Goal: Transaction & Acquisition: Purchase product/service

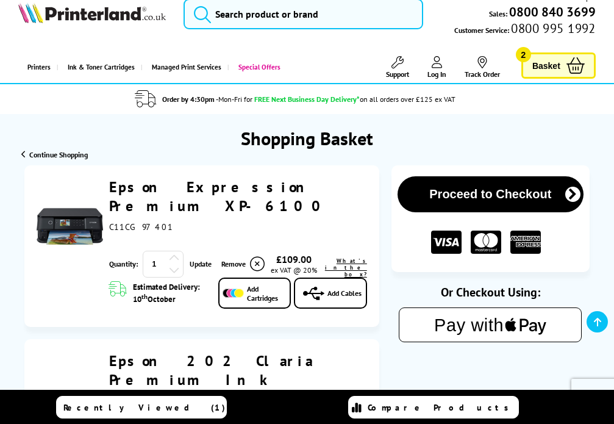
scroll to position [150, 0]
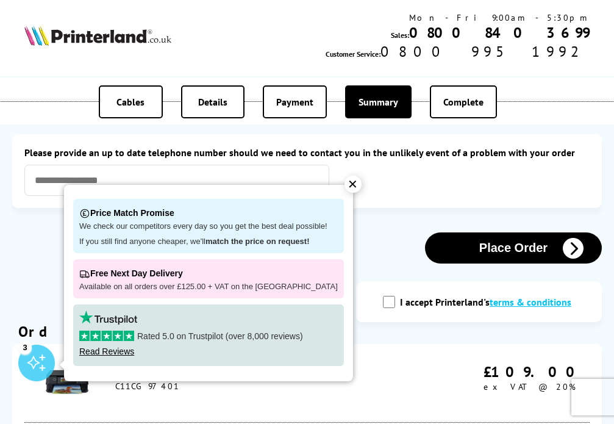
click at [345, 184] on div "✕" at bounding box center [353, 184] width 17 height 17
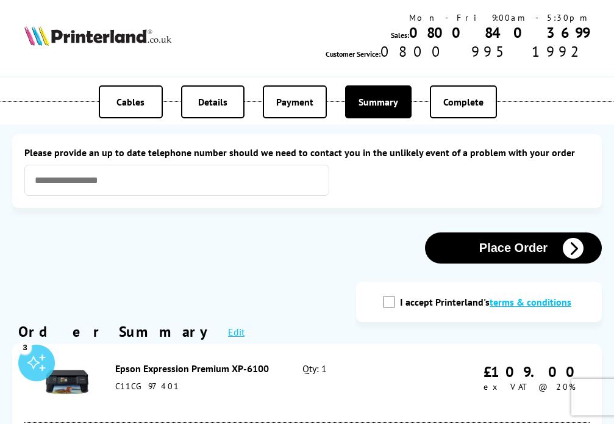
click at [510, 246] on button "Place Order" at bounding box center [513, 247] width 177 height 31
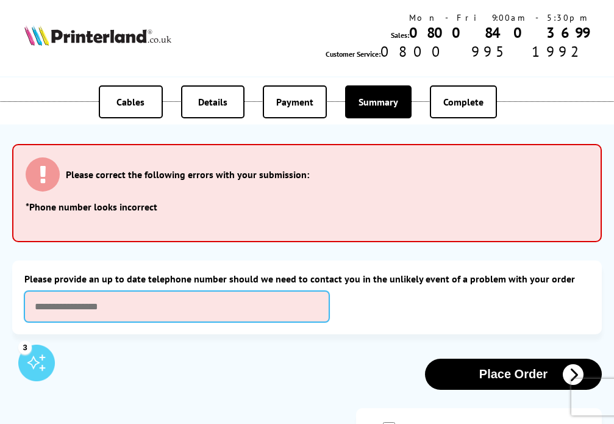
click at [37, 309] on input "text" at bounding box center [176, 306] width 305 height 31
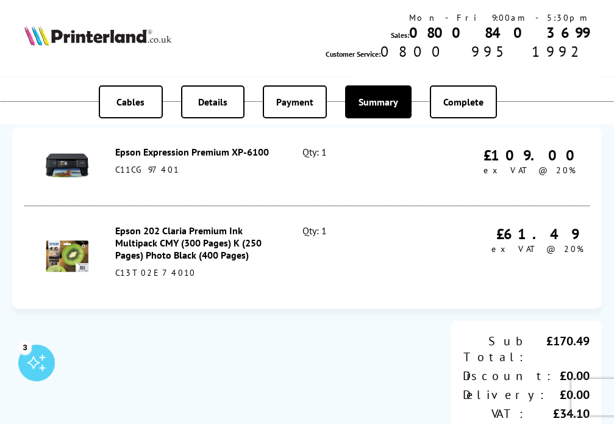
scroll to position [129, 0]
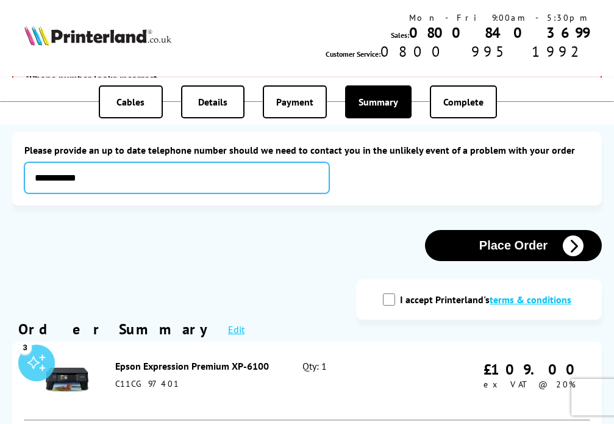
type input "**********"
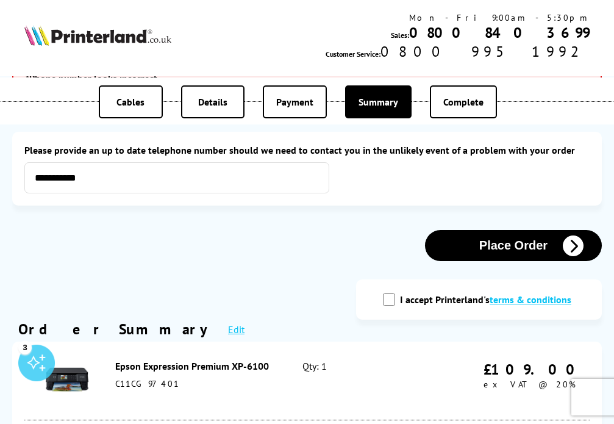
click at [490, 243] on button "Place Order" at bounding box center [513, 245] width 177 height 31
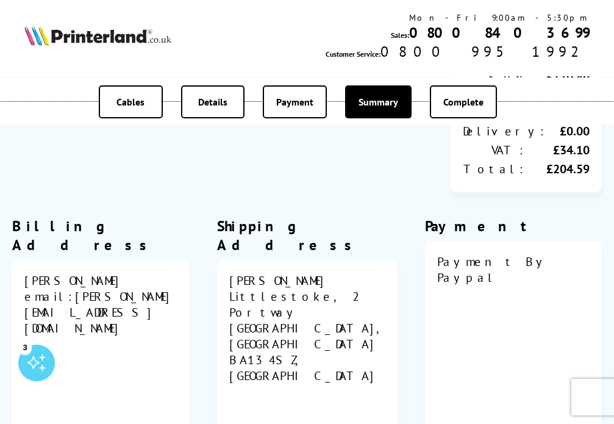
scroll to position [829, 0]
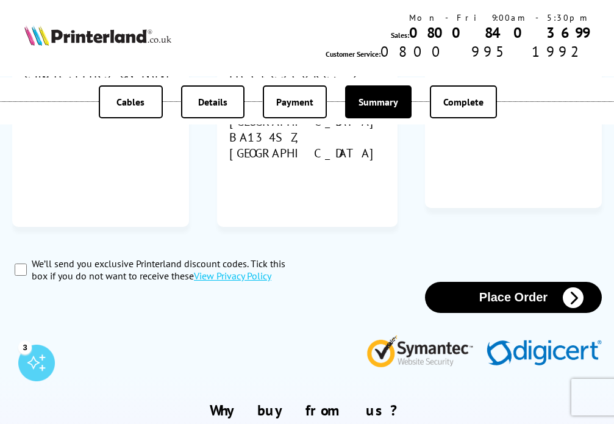
click at [18, 263] on input "We’ll send you exclusive Printerland discount codes. Tick this box if you do no…" at bounding box center [21, 269] width 12 height 12
checkbox input "true"
click at [506, 282] on button "Place Order" at bounding box center [513, 297] width 177 height 31
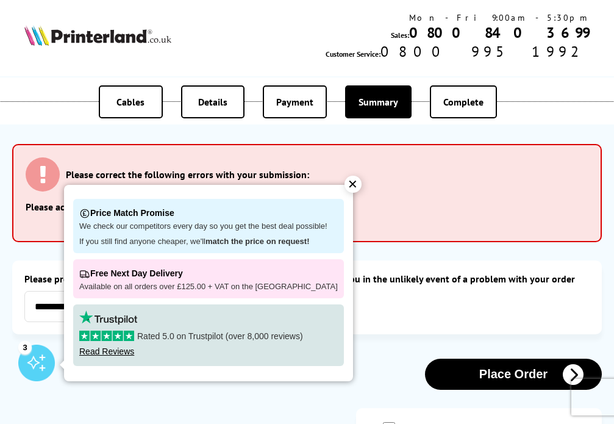
click at [345, 184] on div "✕" at bounding box center [353, 184] width 17 height 17
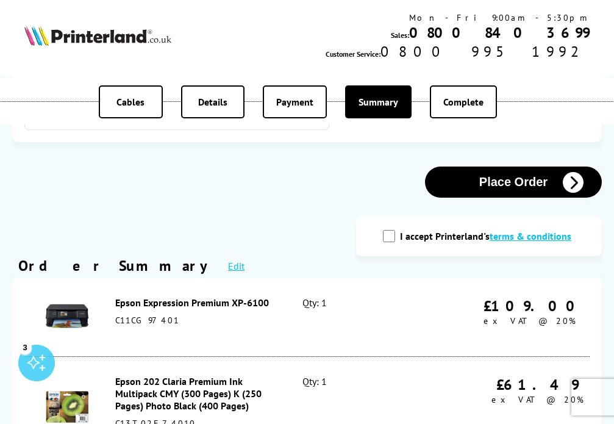
scroll to position [190, 0]
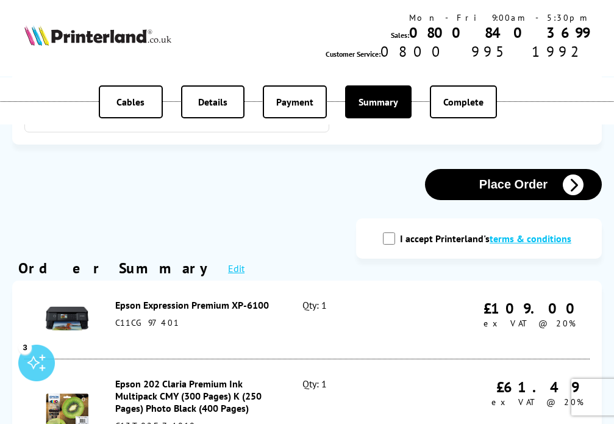
click at [390, 237] on input "I accept Printerland's terms & conditions" at bounding box center [389, 238] width 12 height 12
checkbox input "true"
click at [574, 184] on icon "button" at bounding box center [573, 184] width 21 height 21
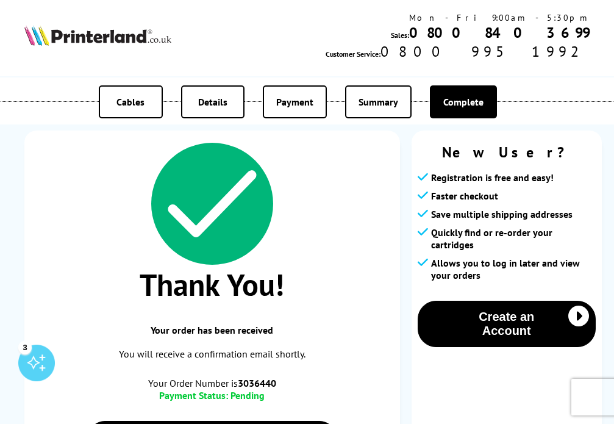
scroll to position [94, 0]
